Goal: Task Accomplishment & Management: Manage account settings

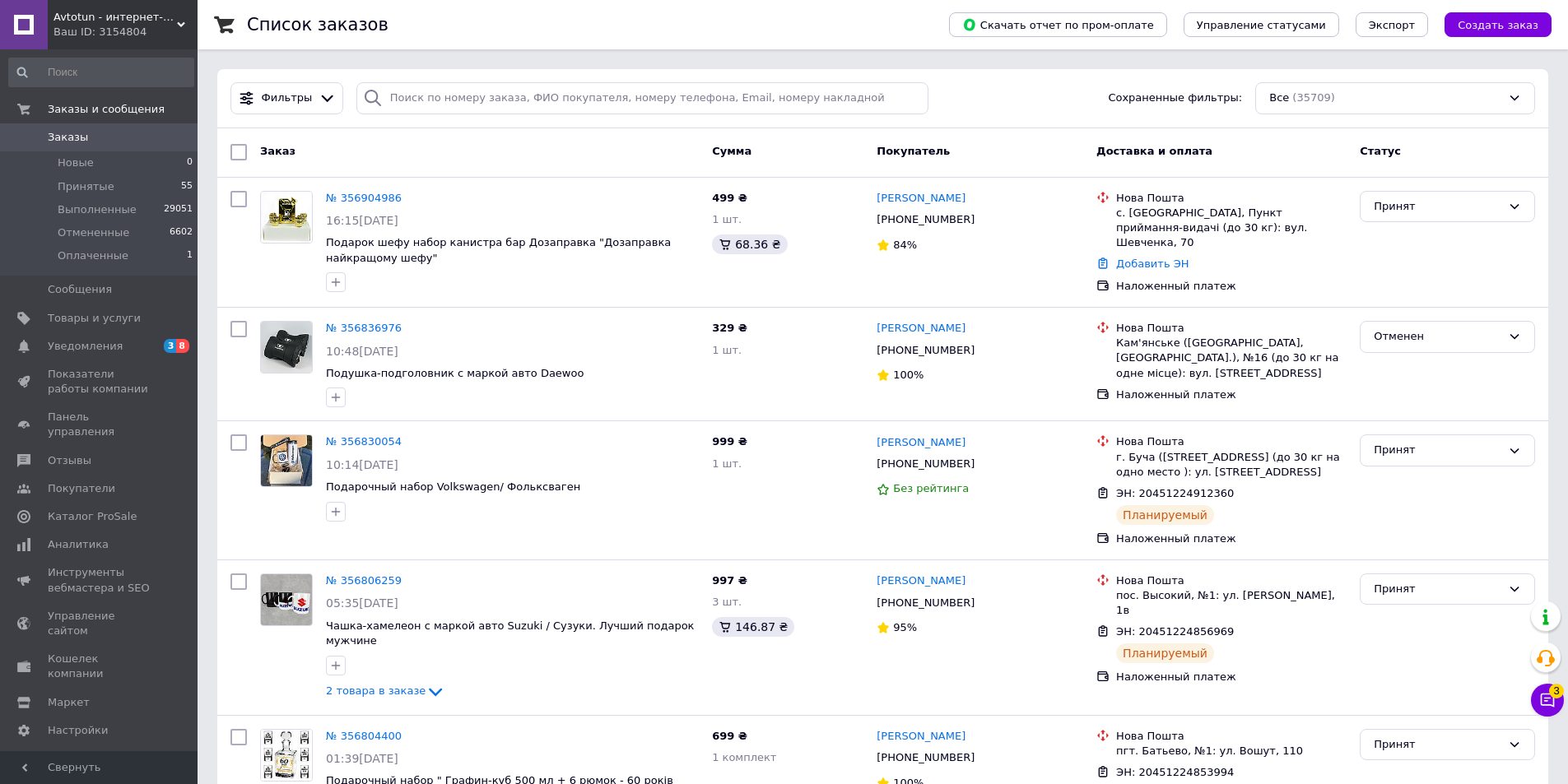
click at [1080, 108] on div "Фильтры Сохраненные фильтры: Все (35709)" at bounding box center [882, 98] width 1317 height 32
click at [1552, 707] on icon at bounding box center [1547, 700] width 14 height 14
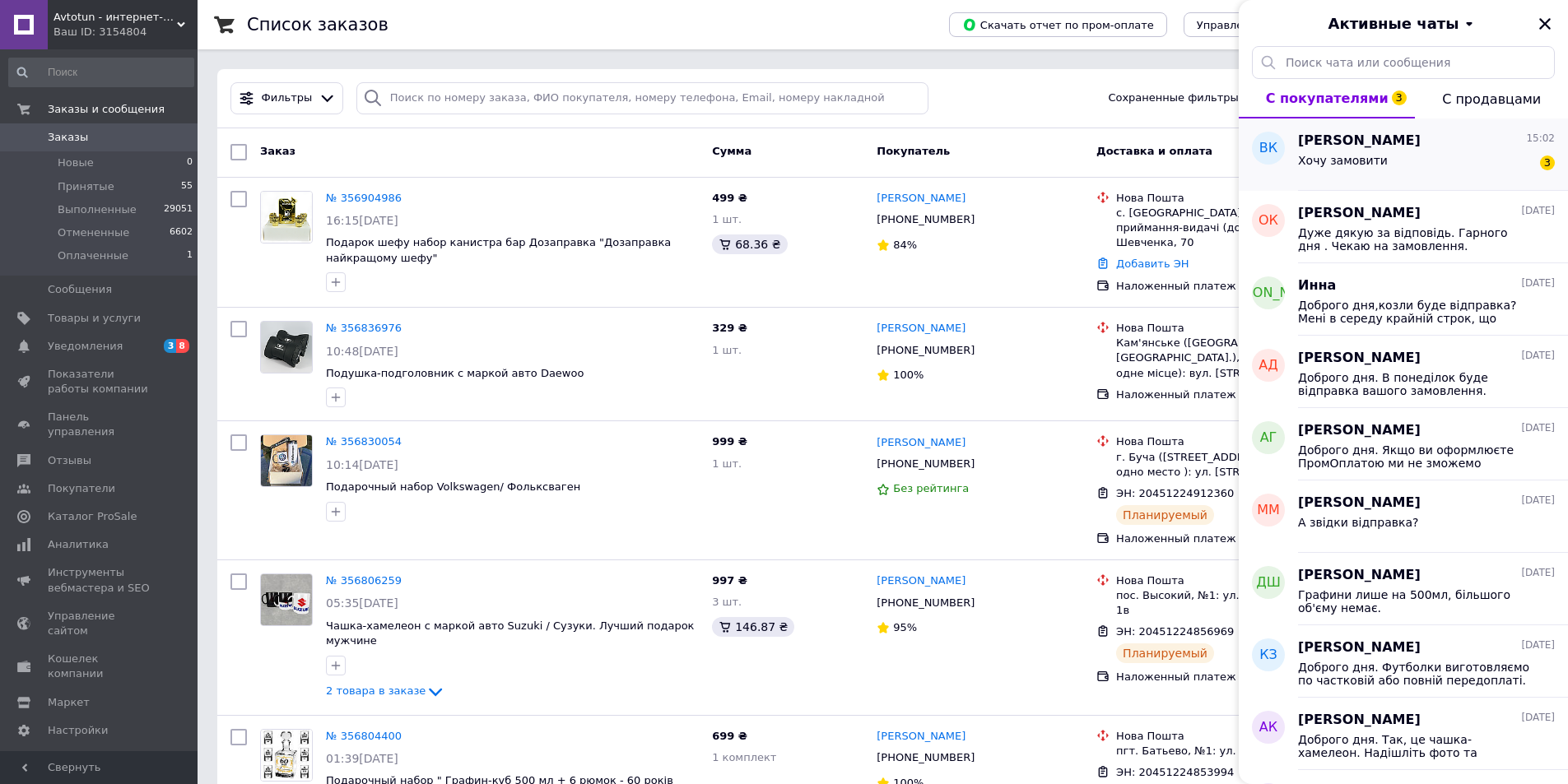
click at [1382, 165] on div "Хочу замовити 3" at bounding box center [1426, 163] width 256 height 26
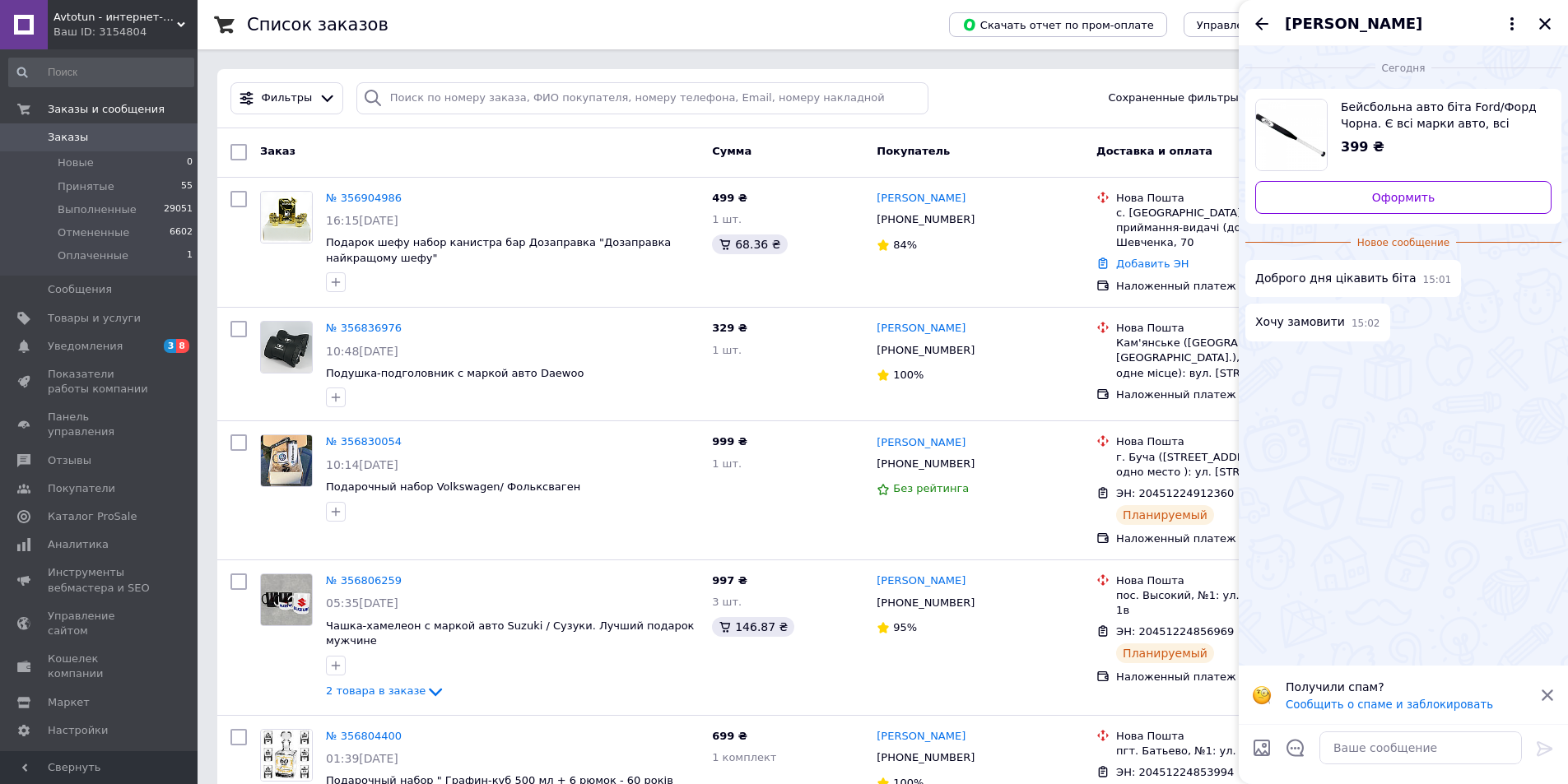
click at [1545, 691] on icon at bounding box center [1547, 695] width 12 height 12
drag, startPoint x: 1403, startPoint y: 735, endPoint x: 1427, endPoint y: 641, distance: 97.0
click at [1402, 735] on textarea at bounding box center [1420, 748] width 202 height 33
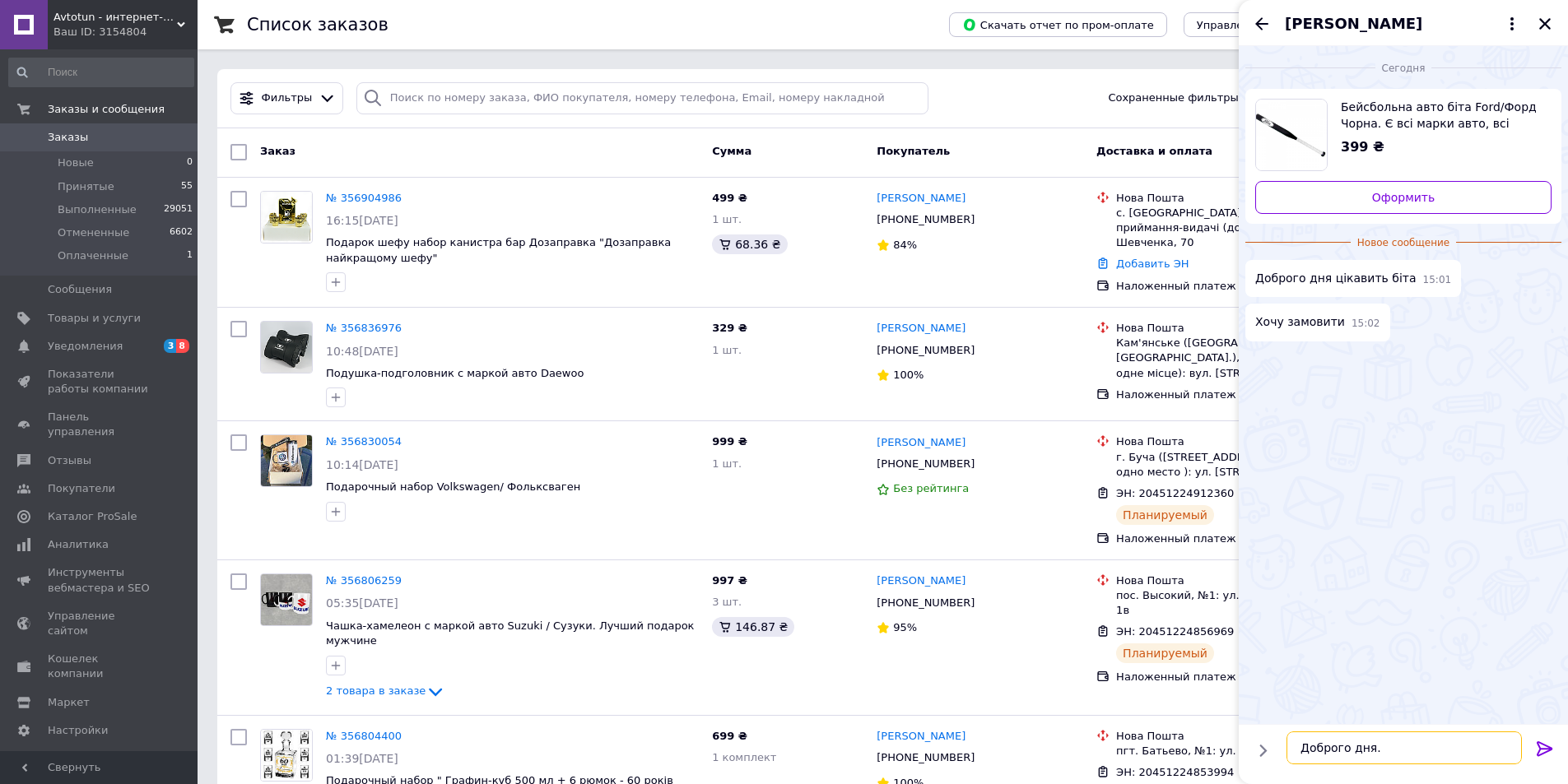
click at [1407, 741] on textarea "Доброго дня." at bounding box center [1404, 748] width 235 height 33
click at [1466, 749] on textarea "Доброго дня. Можемо прийняти замовлення але уточнимо, що відправка буде в понед…" at bounding box center [1404, 730] width 235 height 67
type textarea "Доброго дня. Можемо прийняти замовлення але уточнимо, що відправка буде в понед…"
click at [1541, 747] on icon at bounding box center [1543, 748] width 16 height 15
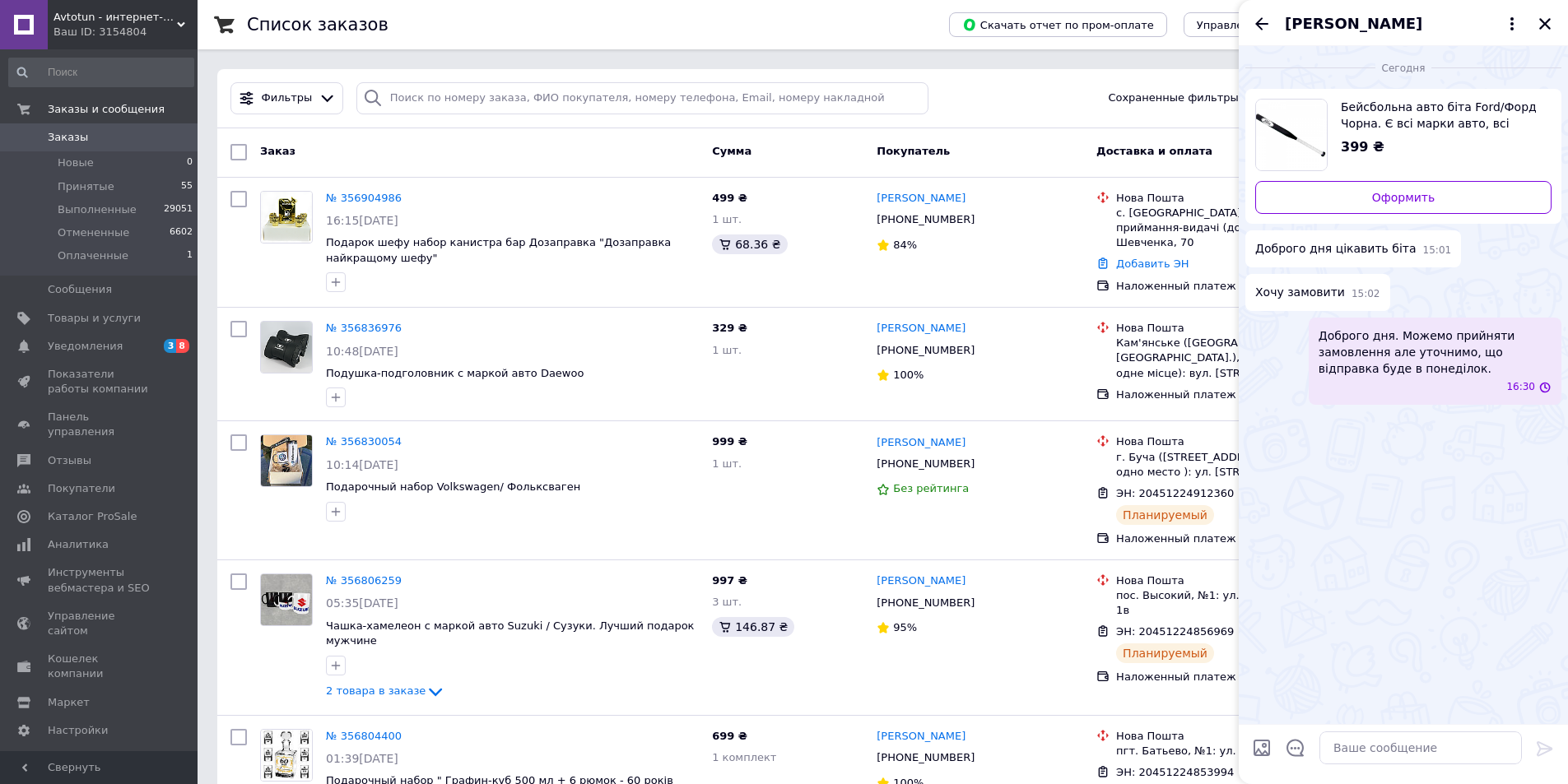
click at [1440, 575] on div "Сегодня Бейсбольна авто біта Ford/Форд Чорна. Є всі марки авто, всі власні імен…" at bounding box center [1403, 385] width 329 height 677
click at [1542, 19] on icon "Закрыть" at bounding box center [1544, 24] width 15 height 15
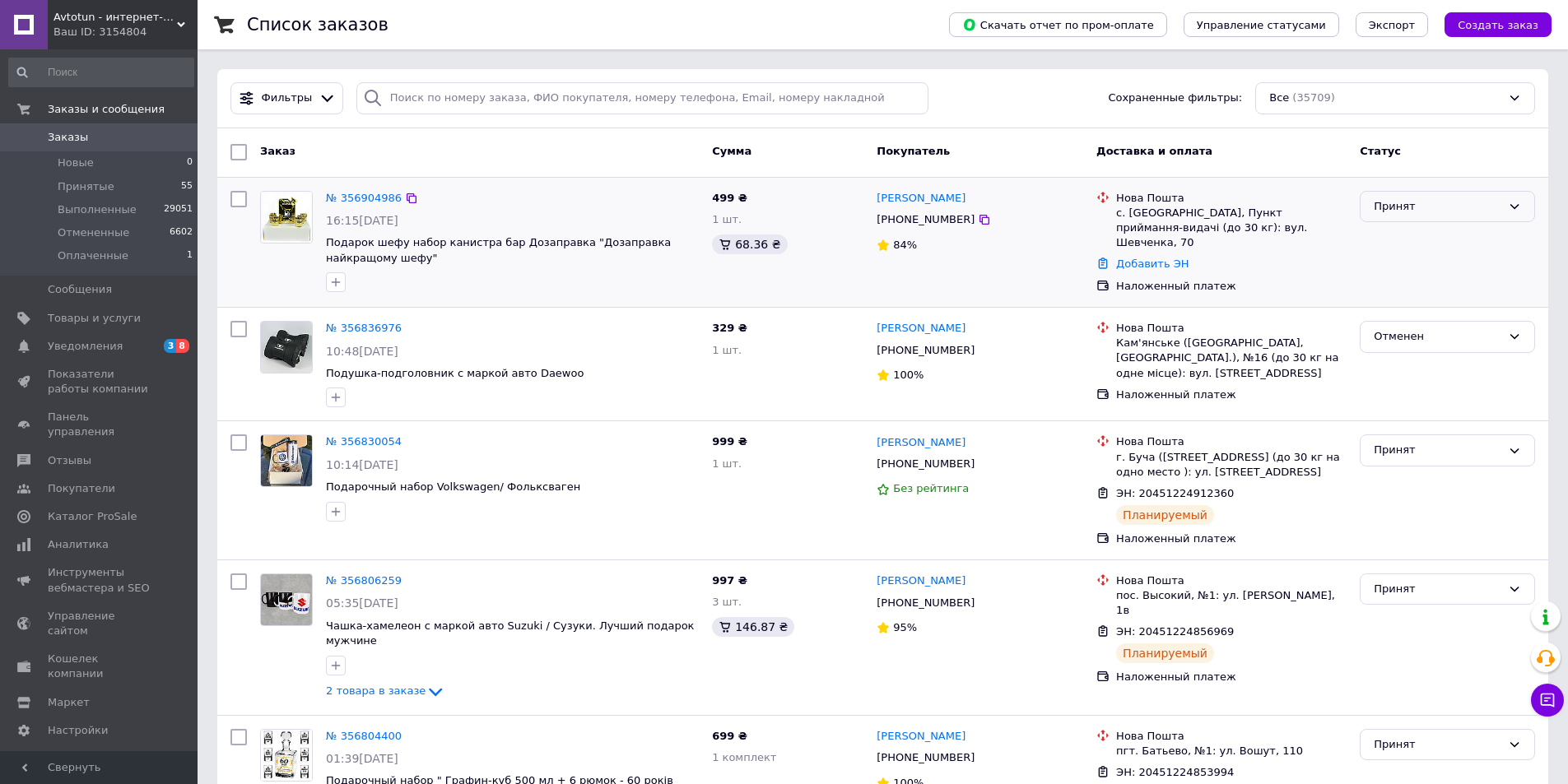
click at [1448, 216] on div "Принят" at bounding box center [1447, 206] width 175 height 32
click at [1407, 265] on li "Отменен" at bounding box center [1447, 271] width 173 height 30
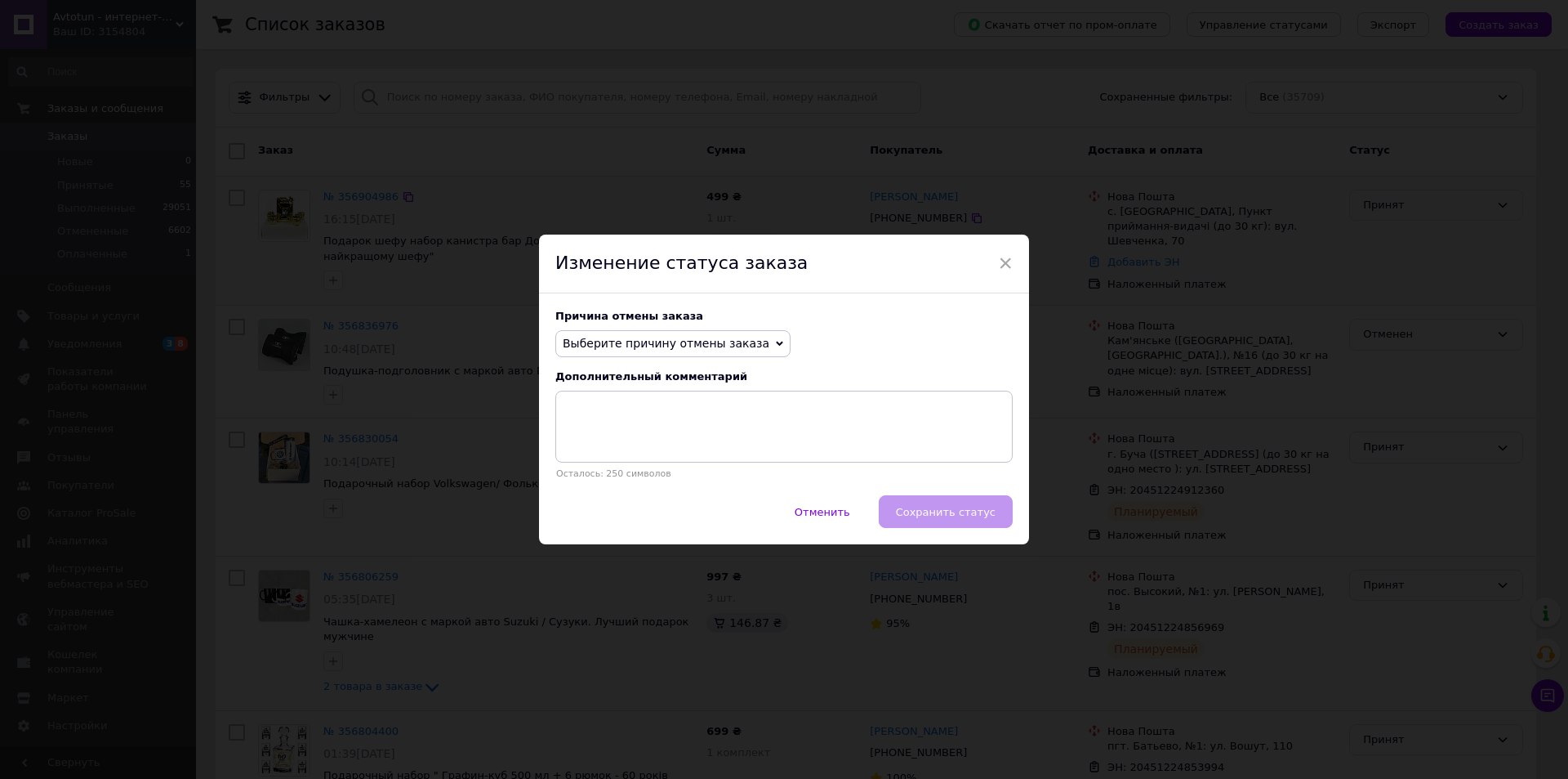
click at [750, 355] on span "Выберите причину отмены заказа" at bounding box center [674, 343] width 235 height 28
click at [603, 514] on li "Другое" at bounding box center [673, 513] width 234 height 23
click at [598, 339] on span "Другое" at bounding box center [591, 343] width 72 height 28
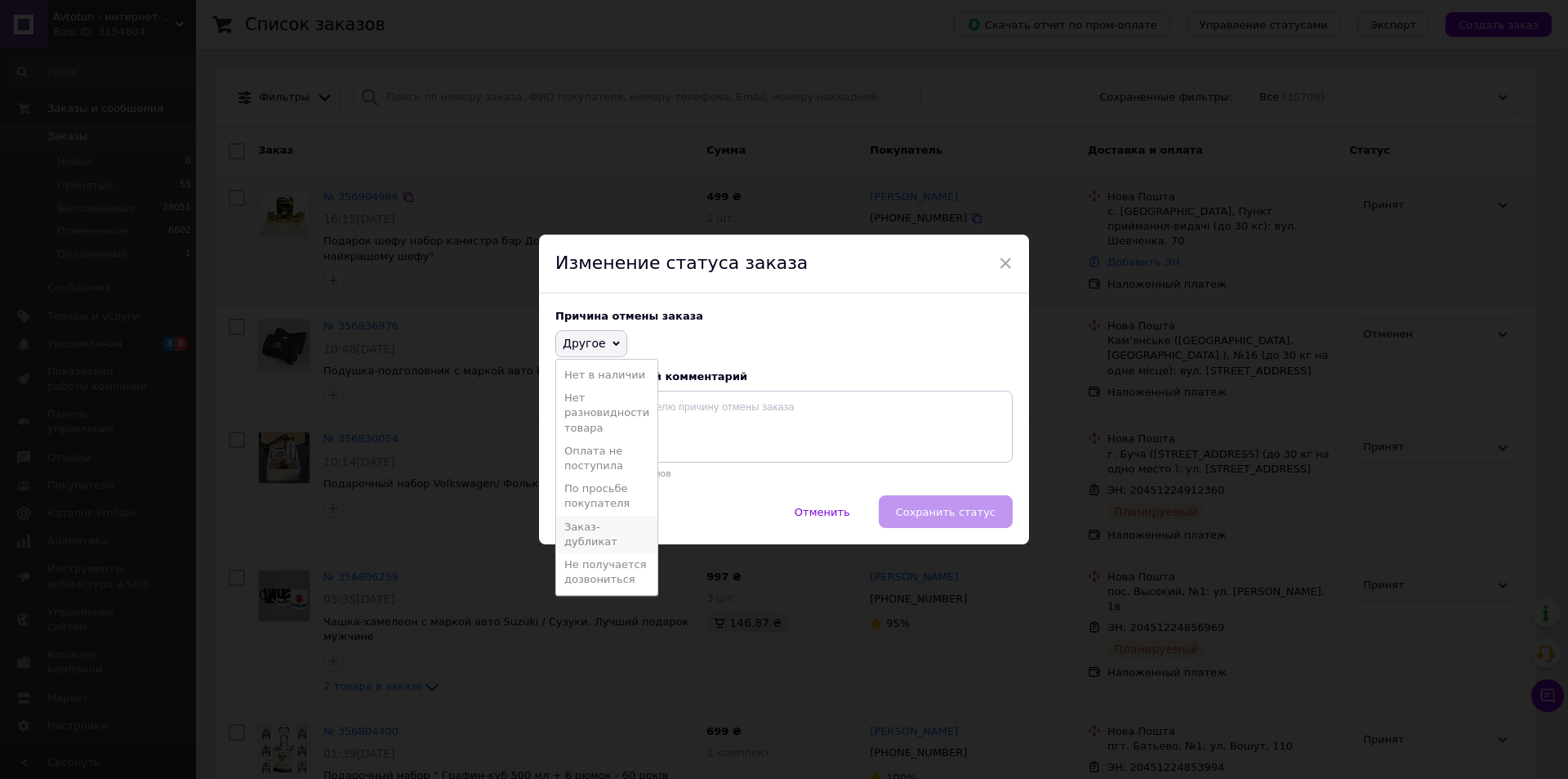
click at [597, 528] on li "Заказ-дубликат" at bounding box center [607, 534] width 101 height 38
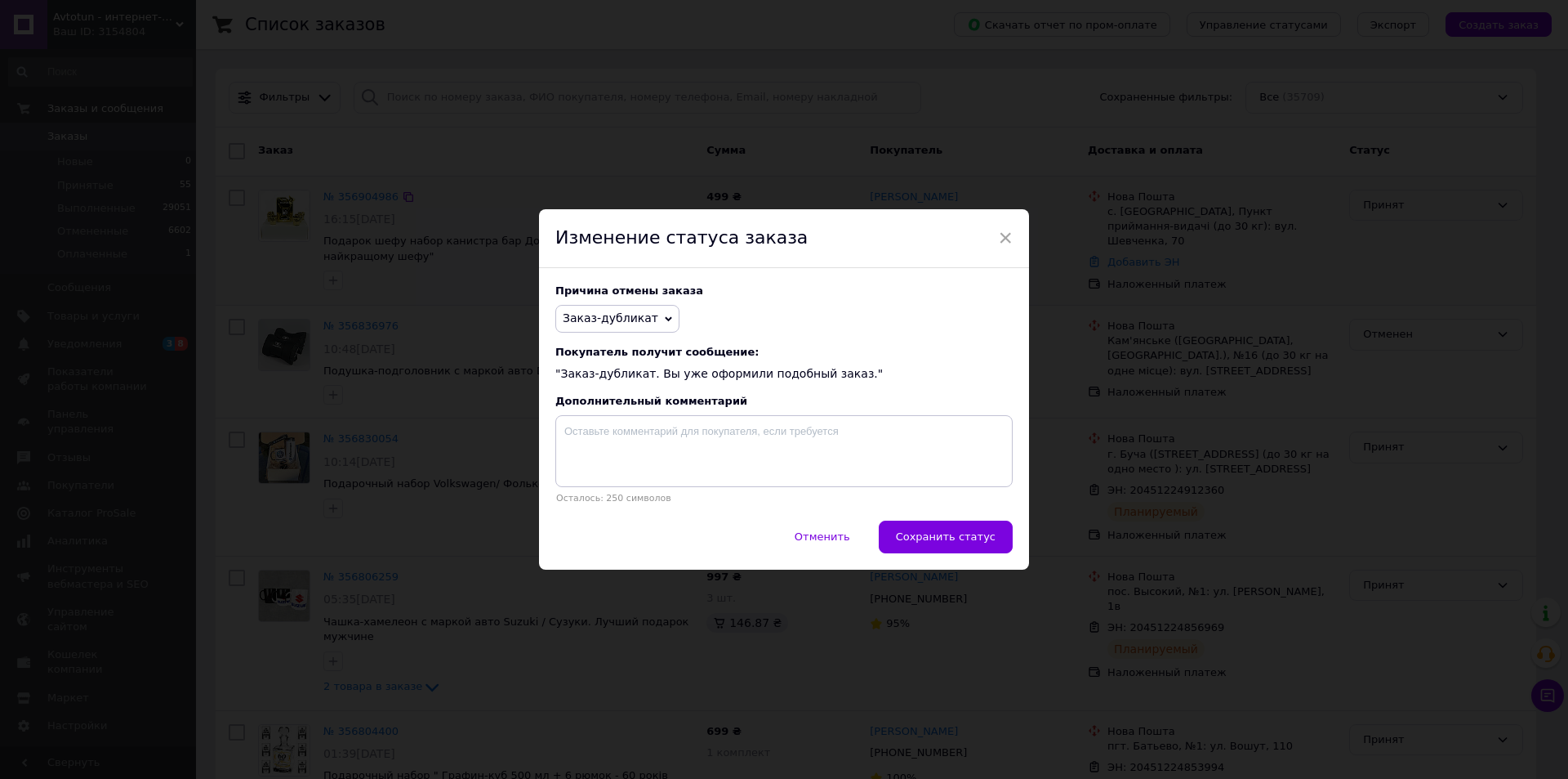
click at [820, 340] on div "Причина отмены заказа Заказ-дубликат Нет в наличии Нет разновидности товара Опл…" at bounding box center [783, 394] width 490 height 252
click at [833, 376] on div "Покупатель получит сообщение: "Заказ-дубликат. Вы уже оформили подобный заказ."" at bounding box center [784, 364] width 457 height 37
drag, startPoint x: 833, startPoint y: 376, endPoint x: 552, endPoint y: 380, distance: 281.0
click at [552, 380] on div "Причина отмены заказа Заказ-дубликат Нет в наличии Нет разновидности товара Опл…" at bounding box center [783, 394] width 490 height 252
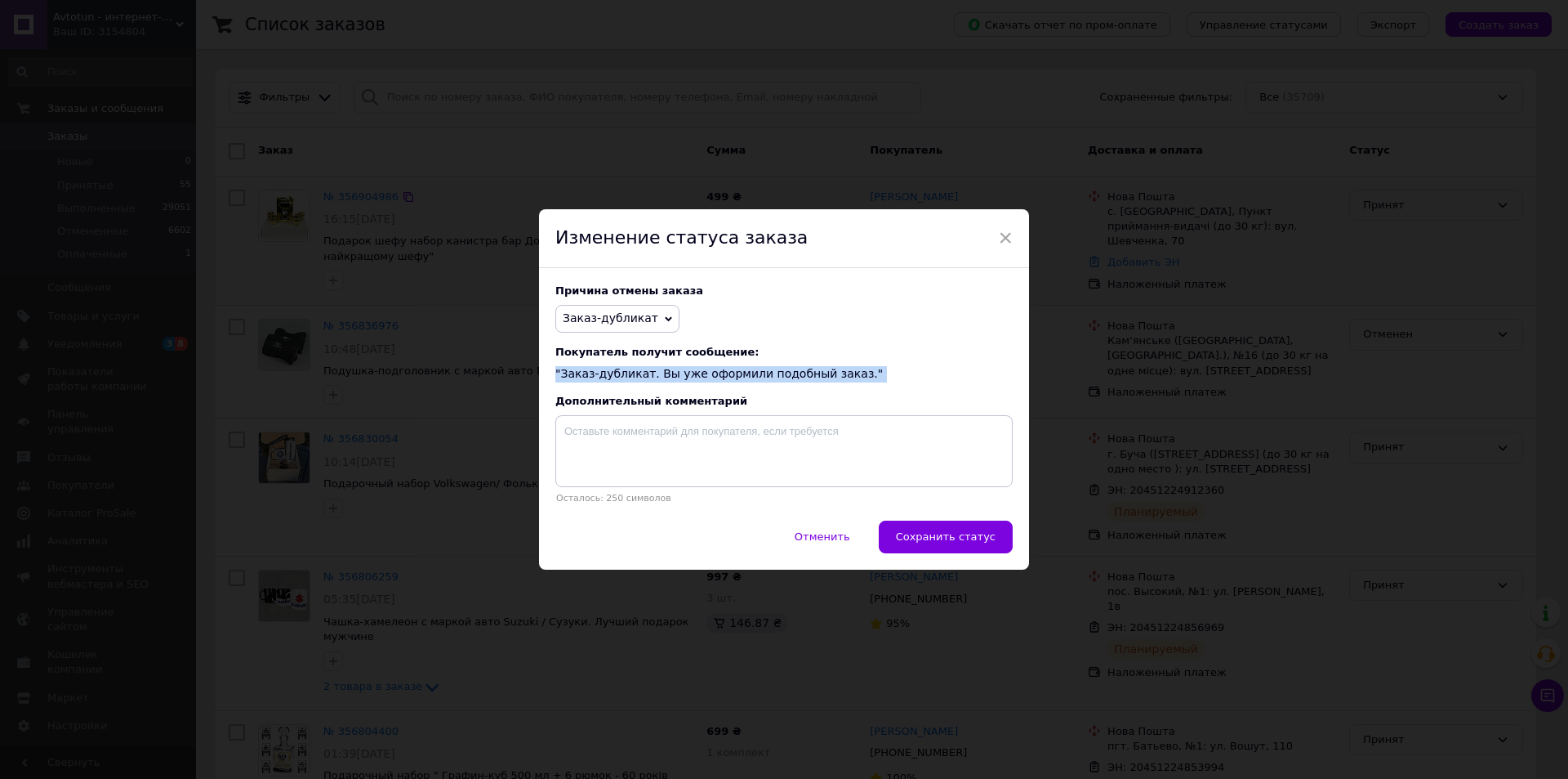
drag, startPoint x: 552, startPoint y: 380, endPoint x: 908, endPoint y: 376, distance: 356.0
click at [908, 376] on div "Причина отмены заказа Заказ-дубликат Нет в наличии Нет разновидности товара Опл…" at bounding box center [783, 394] width 490 height 252
click at [908, 376] on div "Покупатель получит сообщение: "Заказ-дубликат. Вы уже оформили подобный заказ."" at bounding box center [784, 364] width 457 height 37
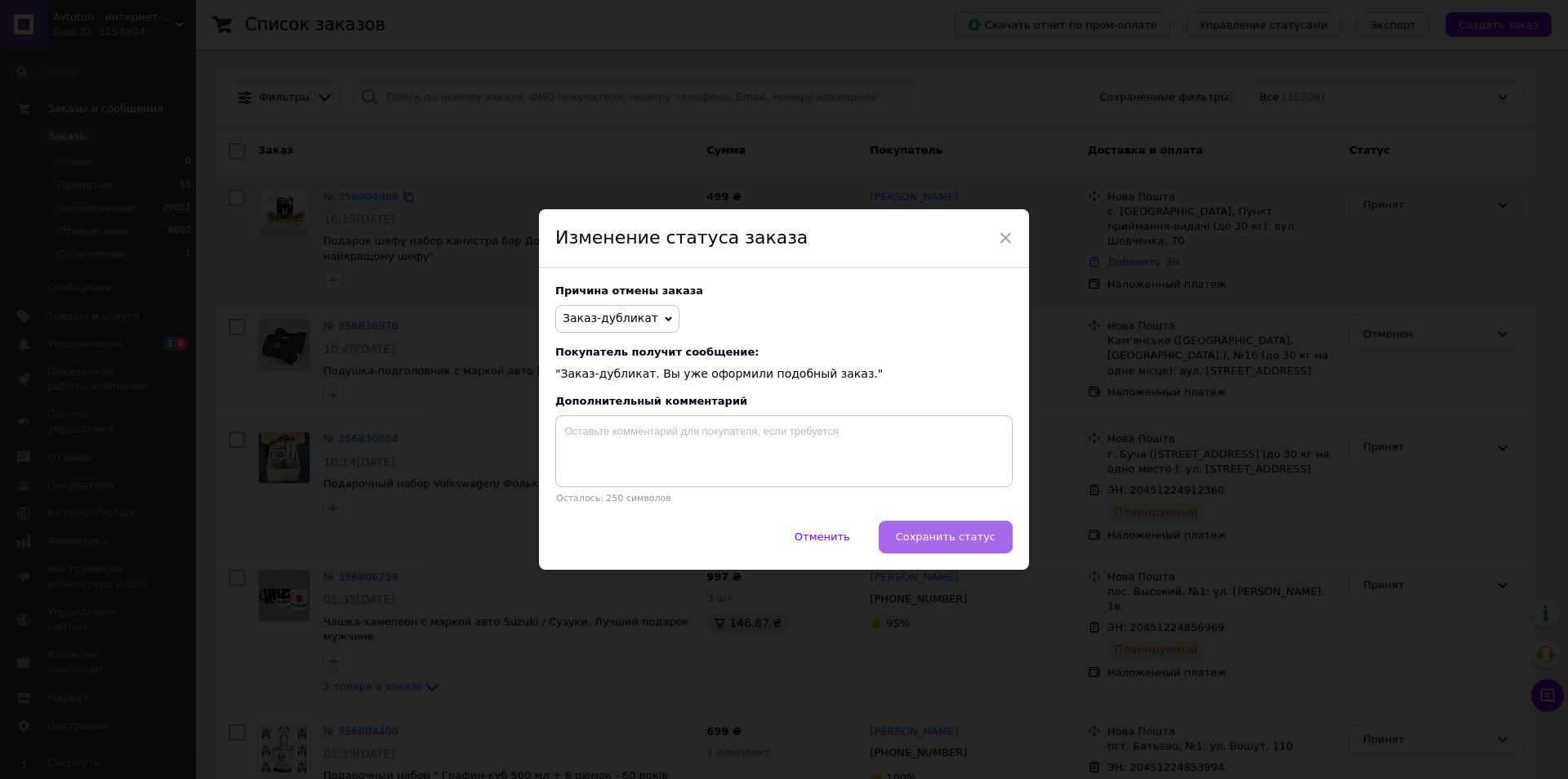
click at [940, 538] on span "Сохранить статус" at bounding box center [946, 537] width 100 height 13
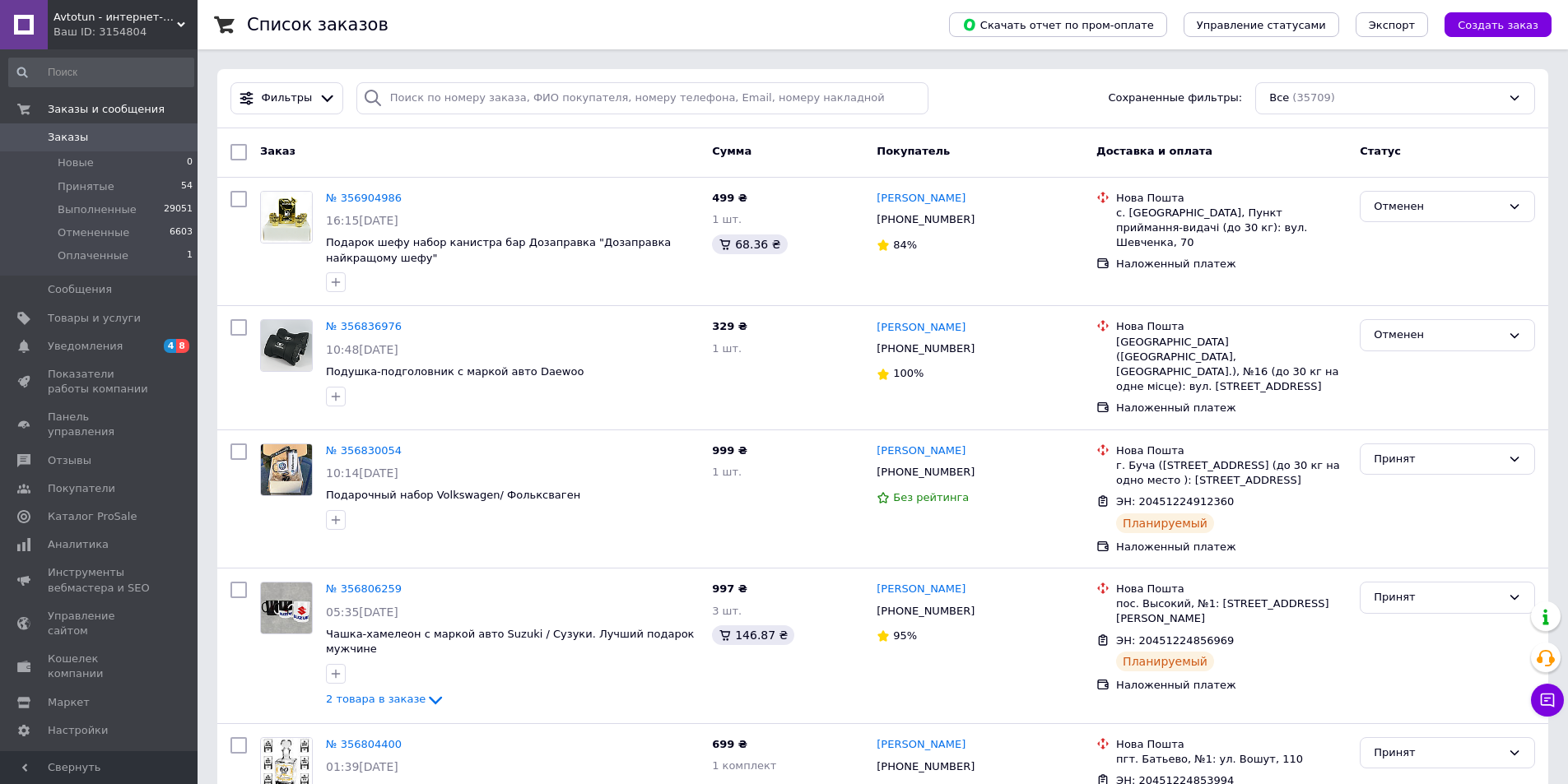
click at [974, 95] on div "Фильтры Сохраненные фильтры: Все (35709)" at bounding box center [882, 98] width 1317 height 32
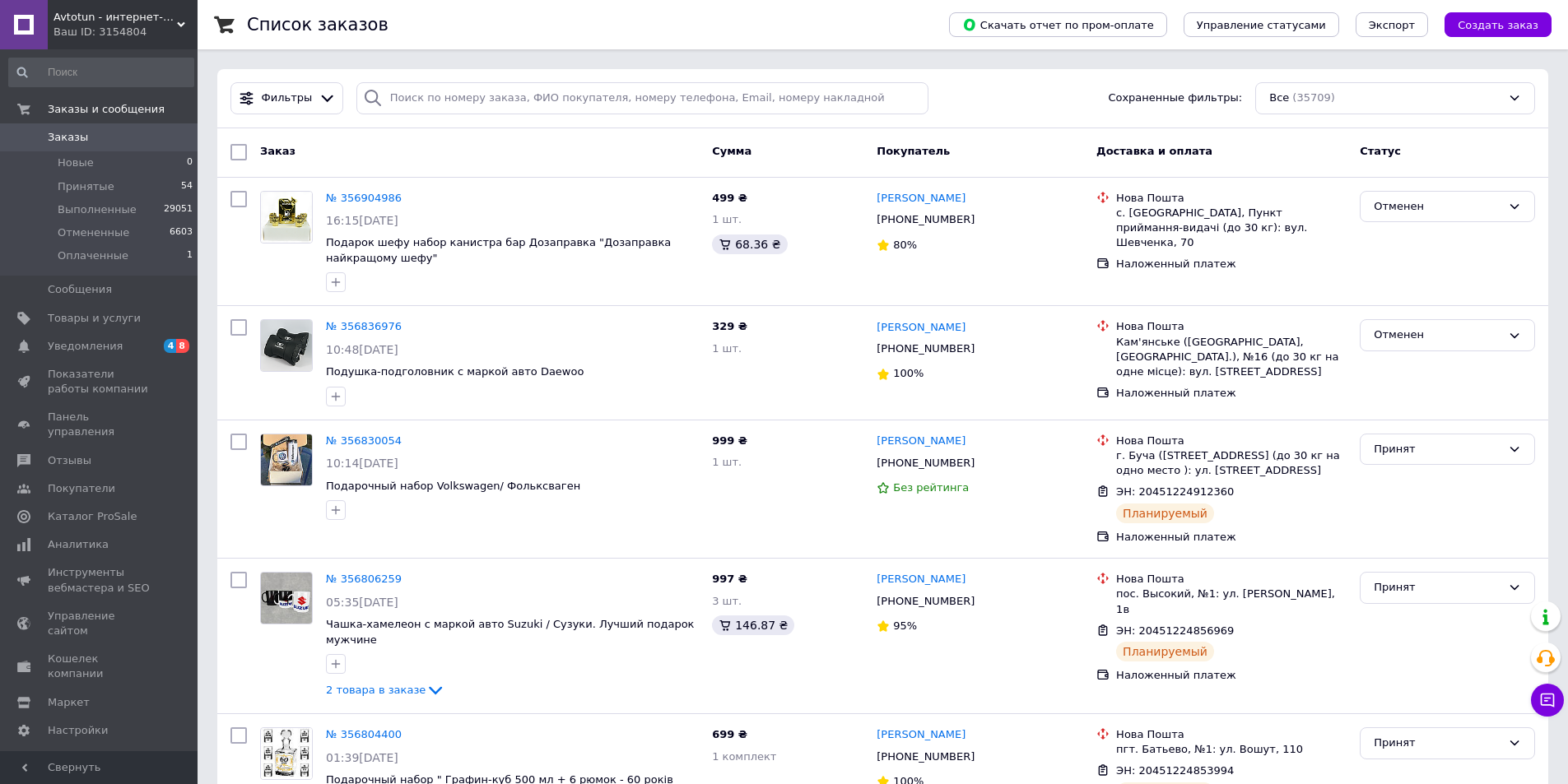
click at [610, 138] on div "Заказ" at bounding box center [479, 152] width 452 height 29
